Goal: Transaction & Acquisition: Purchase product/service

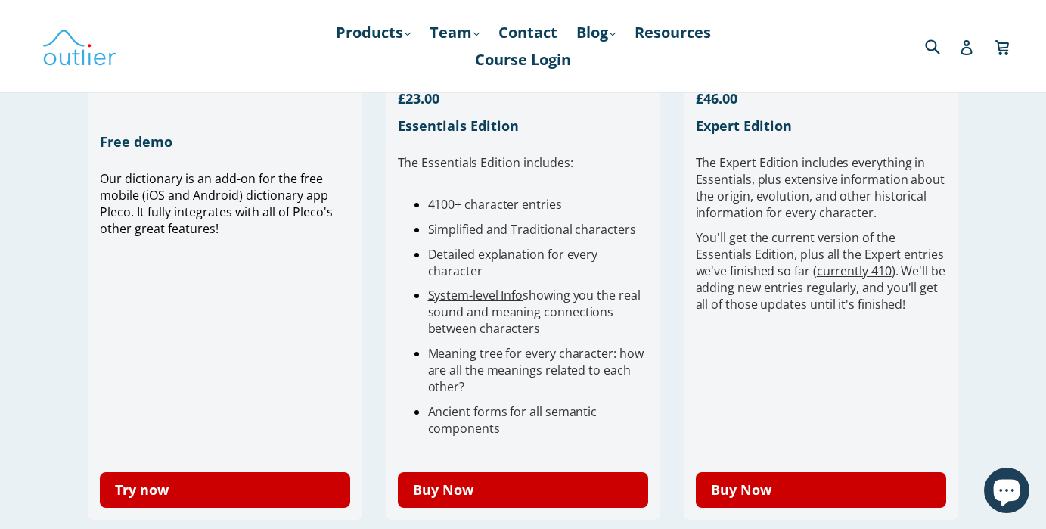
scroll to position [439, 0]
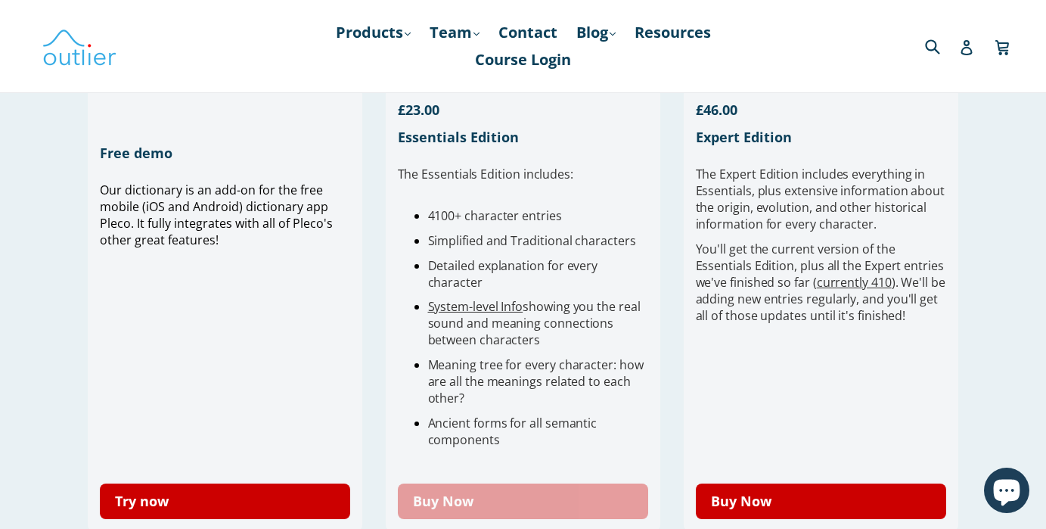
click at [561, 510] on link "Buy Now" at bounding box center [523, 501] width 251 height 36
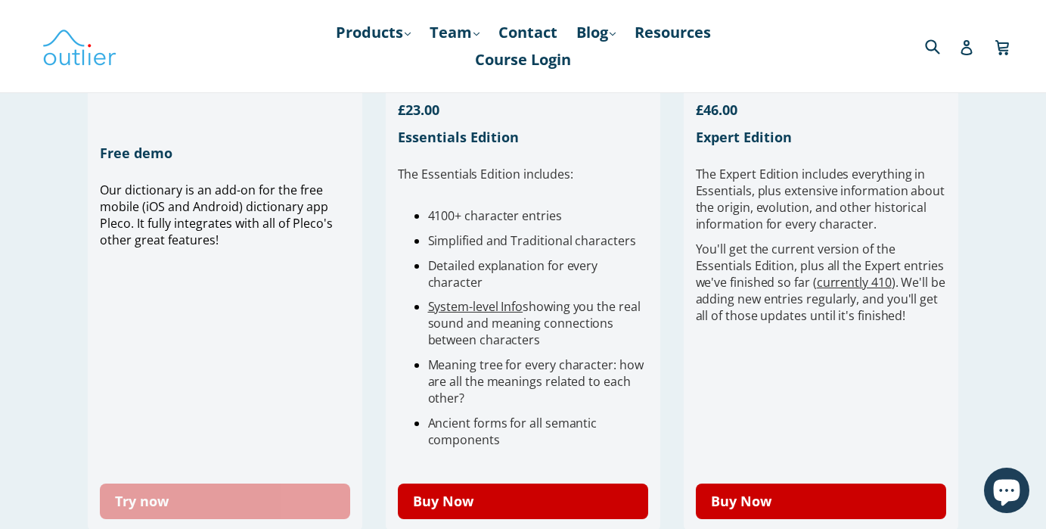
click at [190, 498] on link "Try now" at bounding box center [225, 501] width 251 height 36
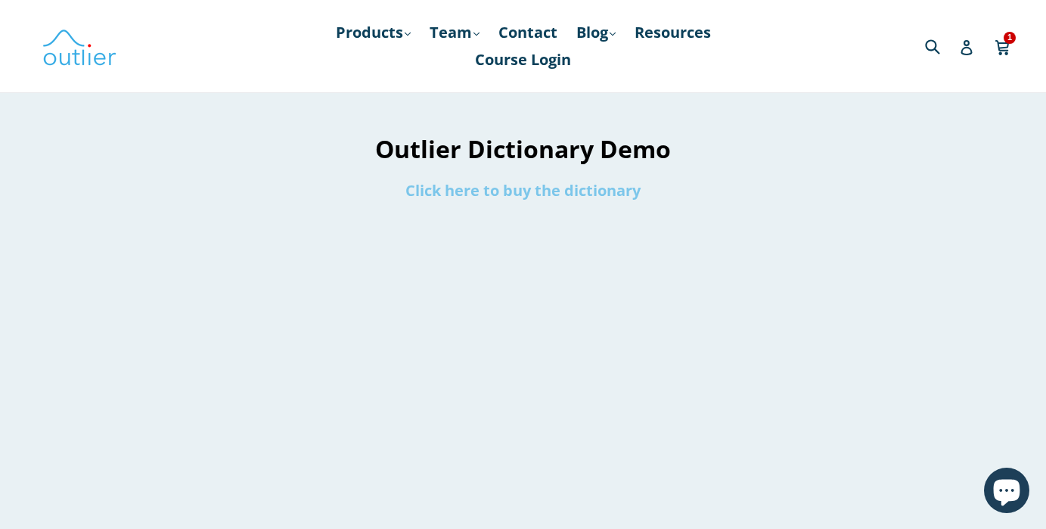
click at [504, 196] on link "Click here to buy the dictionary" at bounding box center [522, 190] width 235 height 20
click at [598, 187] on link "Click here to buy the dictionary" at bounding box center [522, 190] width 235 height 20
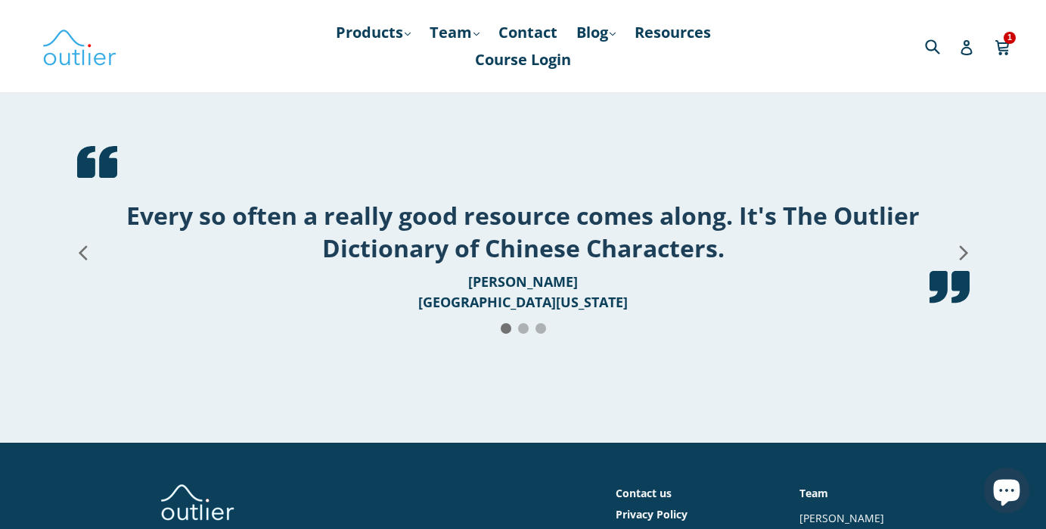
scroll to position [3018, 0]
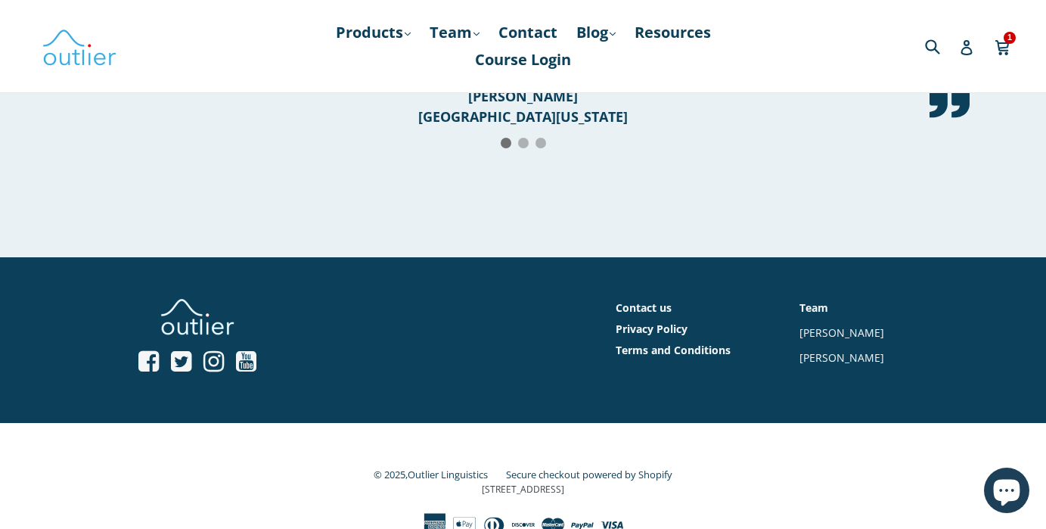
click at [504, 126] on strong "[PERSON_NAME] [GEOGRAPHIC_DATA][US_STATE]" at bounding box center [522, 106] width 209 height 39
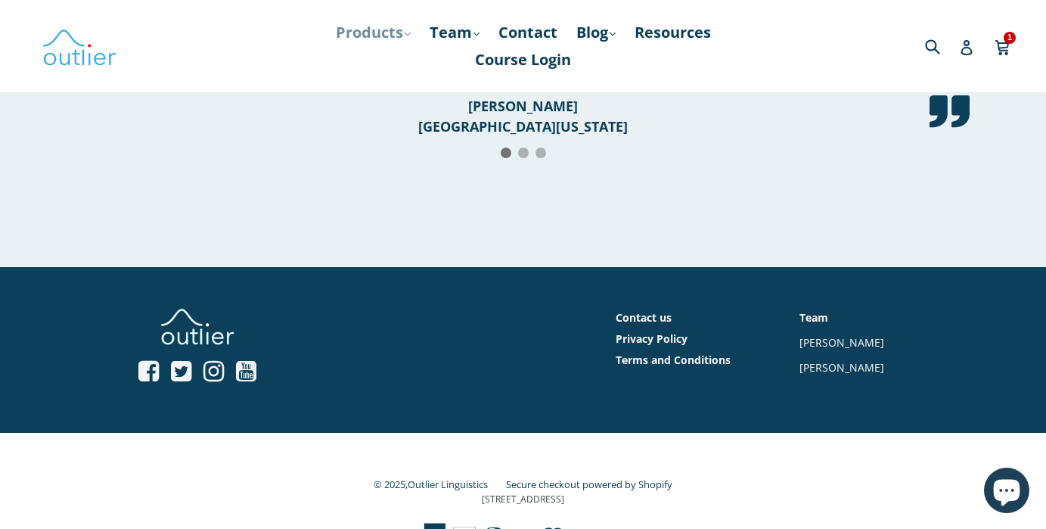
click at [394, 32] on link "Products .cls-1{fill:#231f20} expand" at bounding box center [373, 32] width 90 height 27
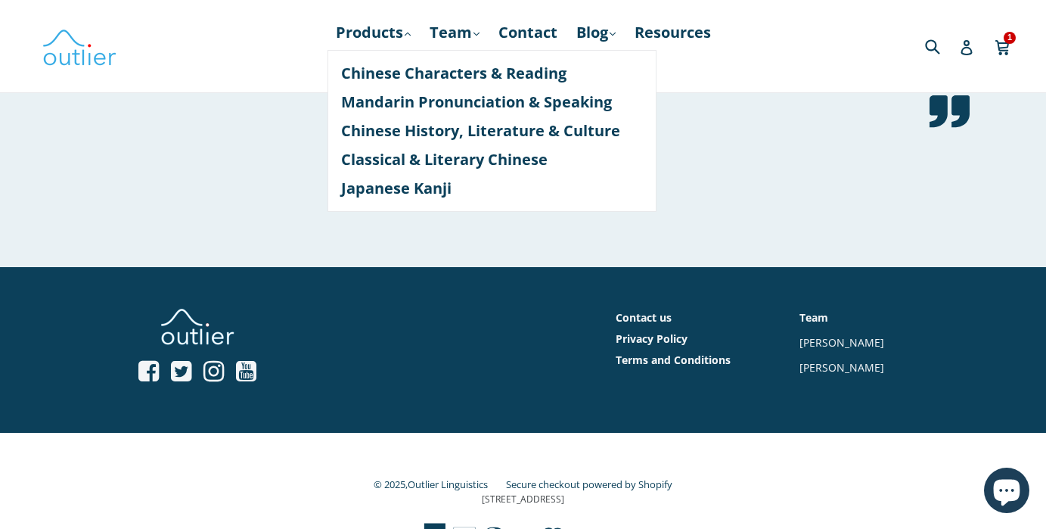
click at [259, 267] on div "Every so often a really good resource comes along. It's The Outlier Dictionary …" at bounding box center [523, 89] width 1046 height 355
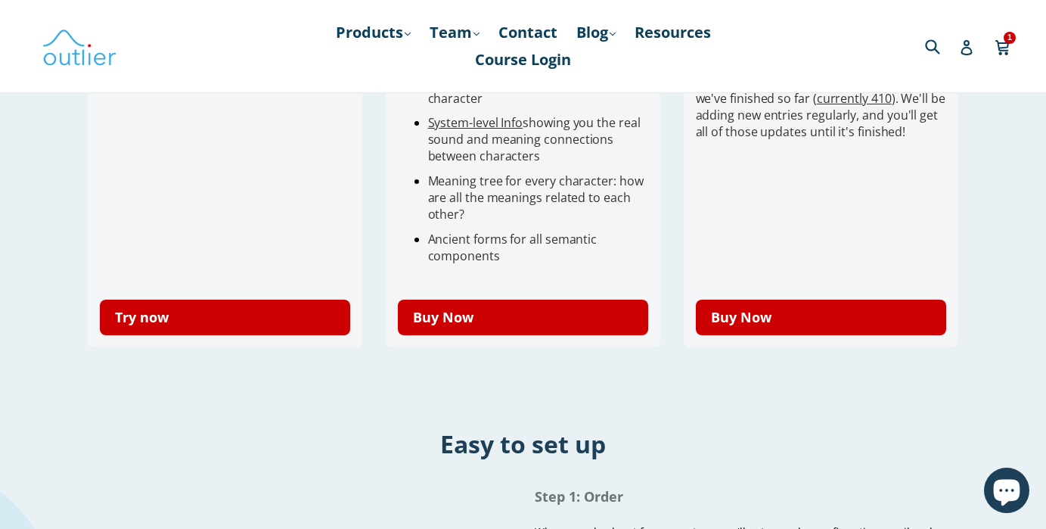
scroll to position [624, 0]
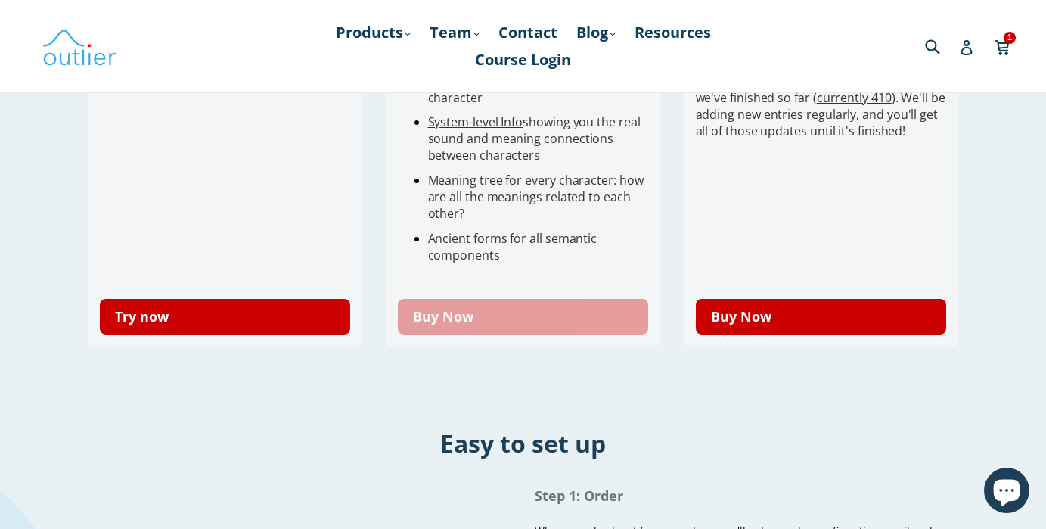
click at [540, 303] on link "Buy Now" at bounding box center [523, 317] width 251 height 36
